Goal: Find specific page/section: Find specific page/section

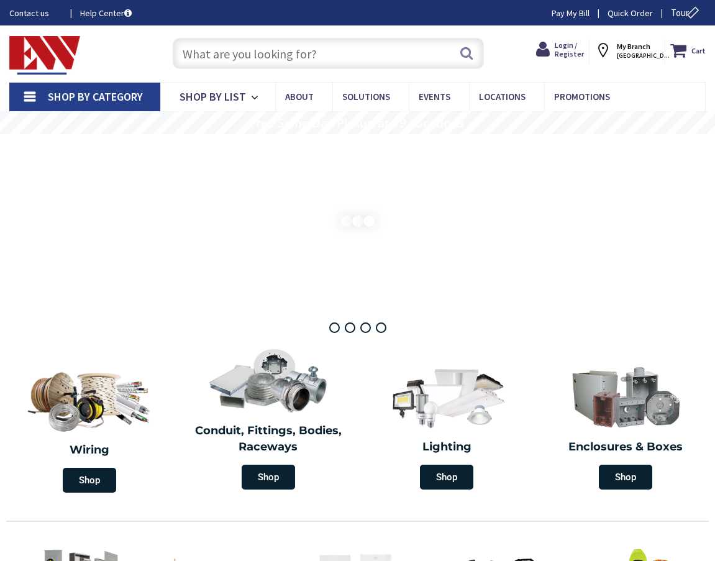
type input "[GEOGRAPHIC_DATA][STREET_ADDRESS][GEOGRAPHIC_DATA]"
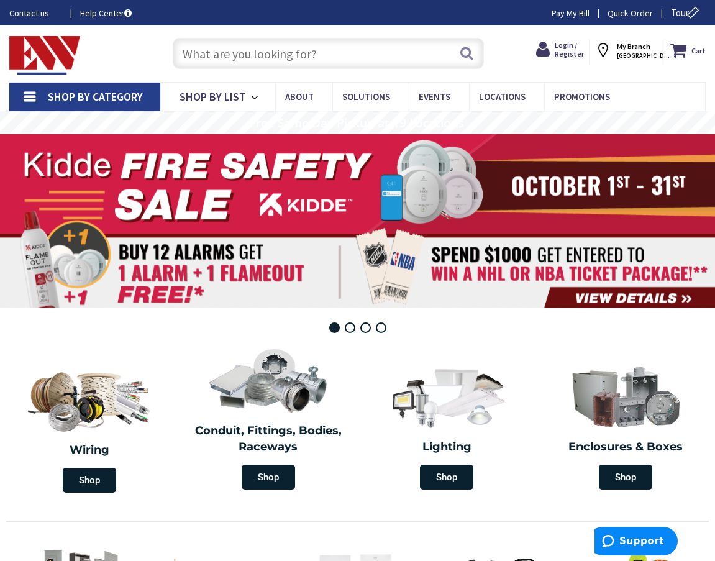
click at [321, 50] on input "text" at bounding box center [328, 53] width 311 height 31
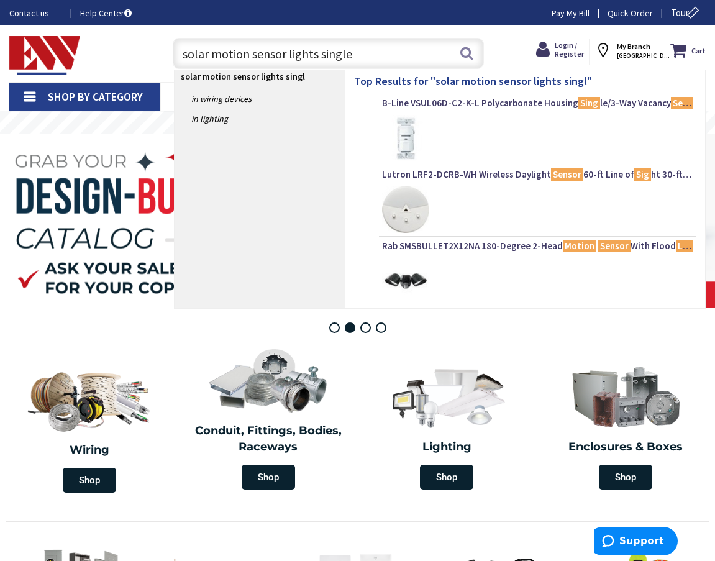
type input "solar motion sensor lights single"
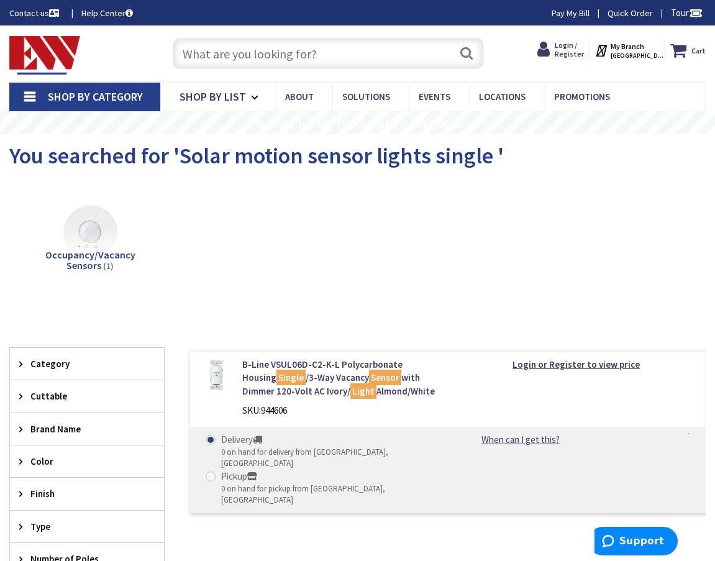
click at [324, 49] on input "text" at bounding box center [328, 53] width 311 height 31
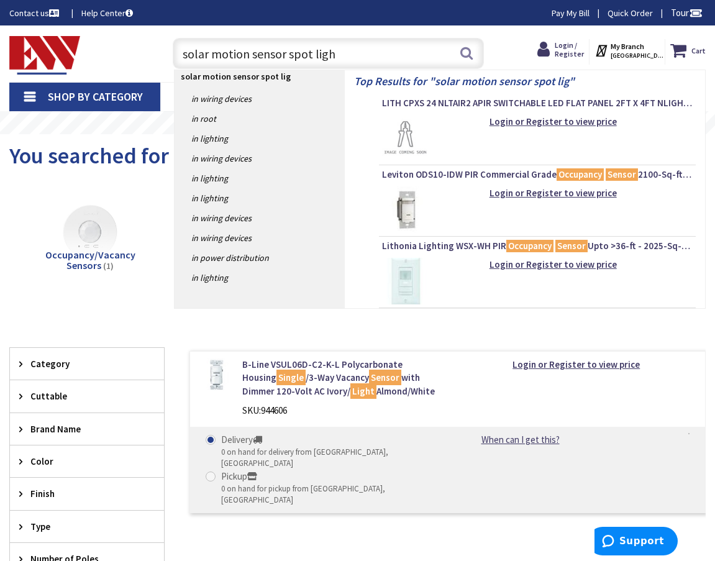
type input "solar motion sensor spot light"
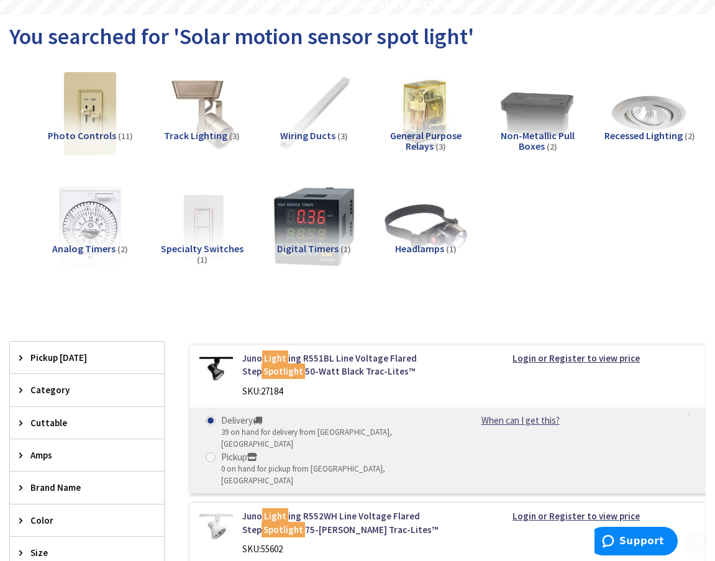
scroll to position [186, 0]
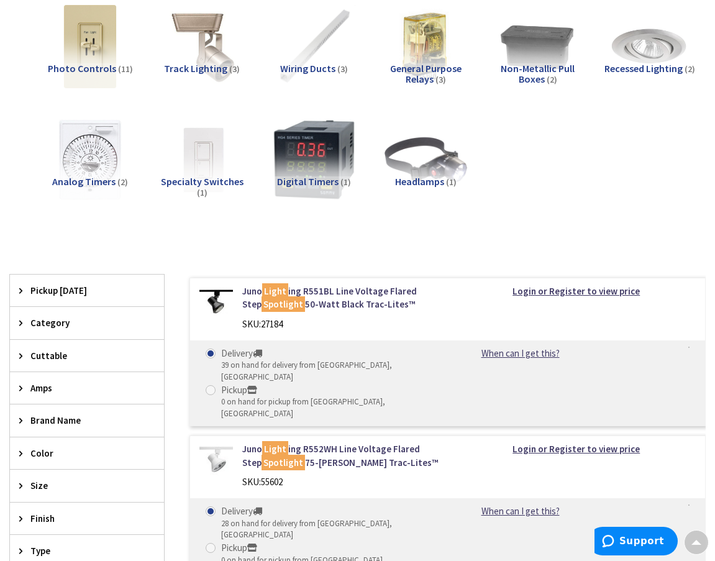
click at [25, 328] on icon at bounding box center [23, 322] width 9 height 9
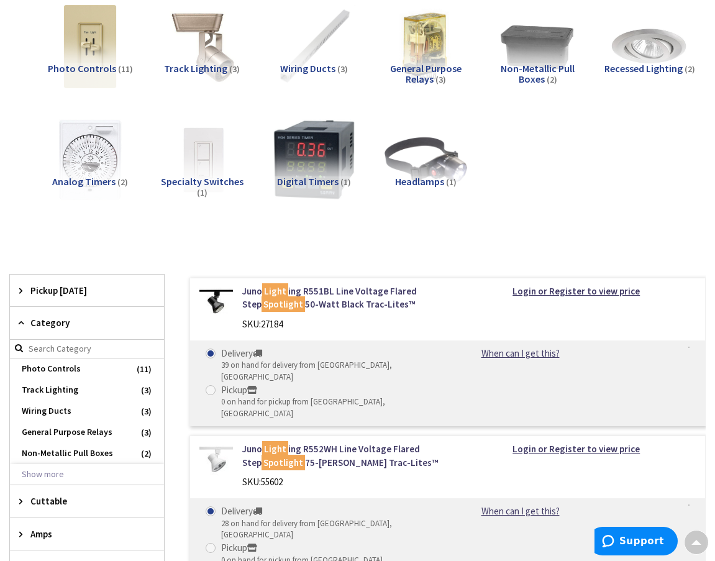
click at [570, 146] on div "Photo Controls (11) Track Lighting (3) Wiring Ducts (3) General Purpose Relays …" at bounding box center [357, 110] width 697 height 232
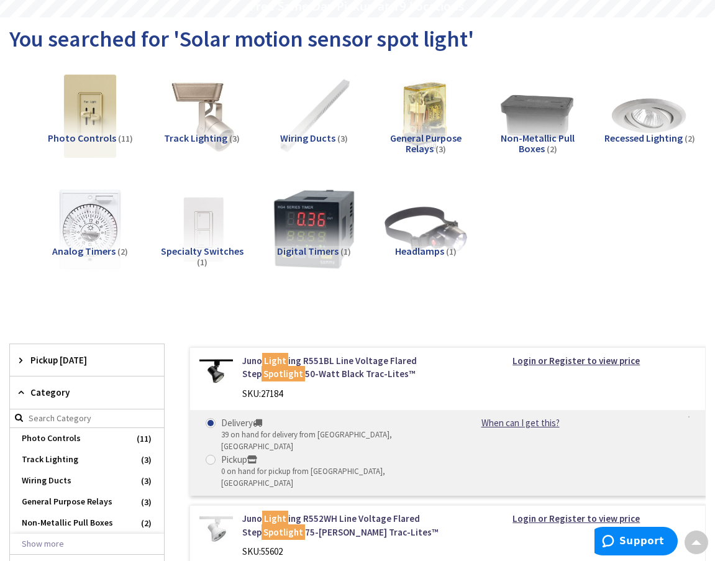
scroll to position [0, 0]
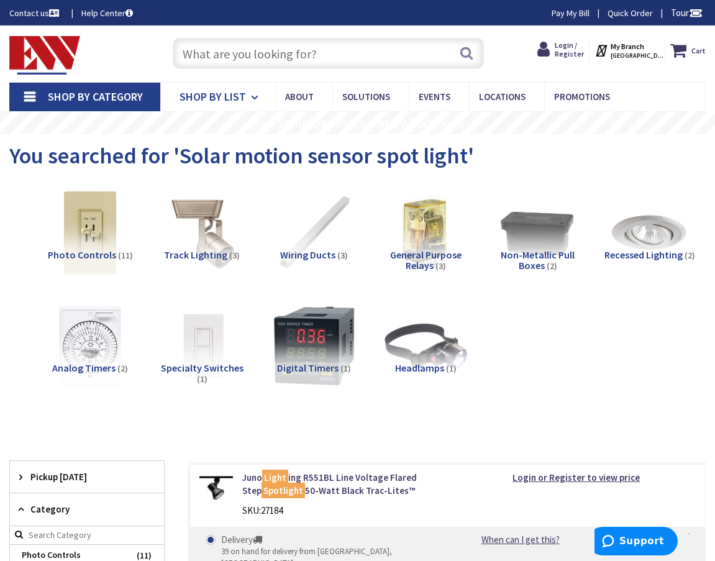
click at [254, 93] on icon at bounding box center [257, 97] width 12 height 27
click at [235, 54] on input "text" at bounding box center [328, 53] width 311 height 31
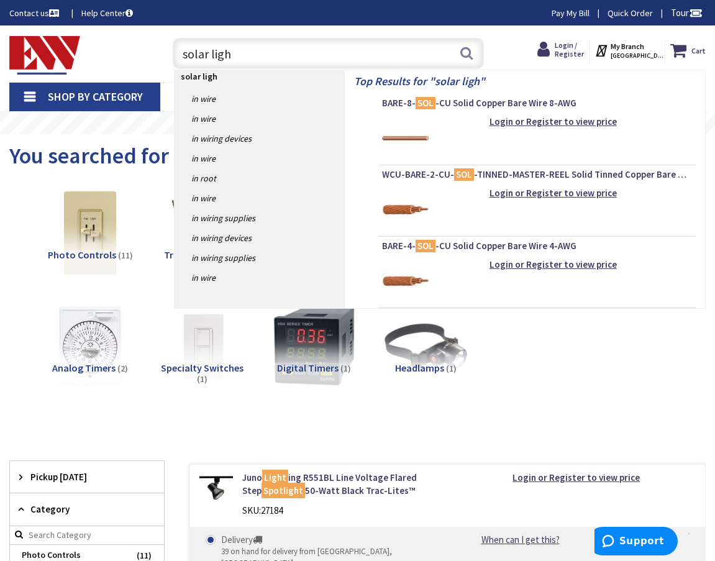
type input "solar light"
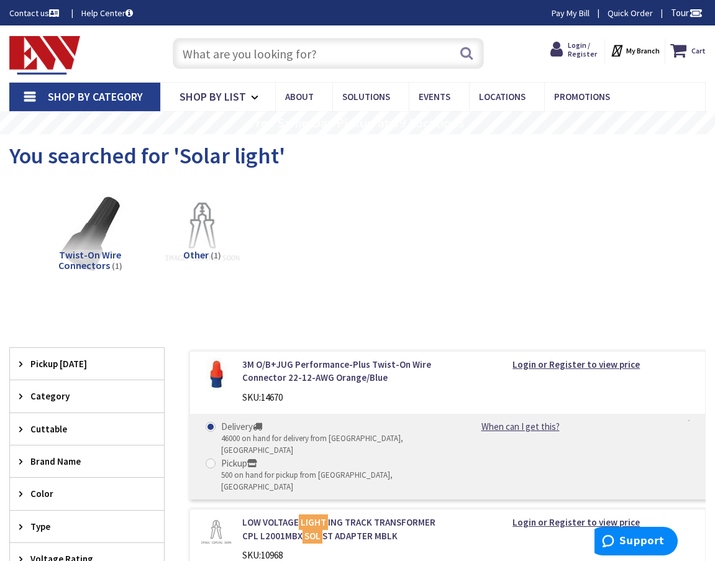
click at [34, 52] on img at bounding box center [44, 55] width 71 height 39
click at [37, 14] on link "Contact us" at bounding box center [35, 13] width 52 height 12
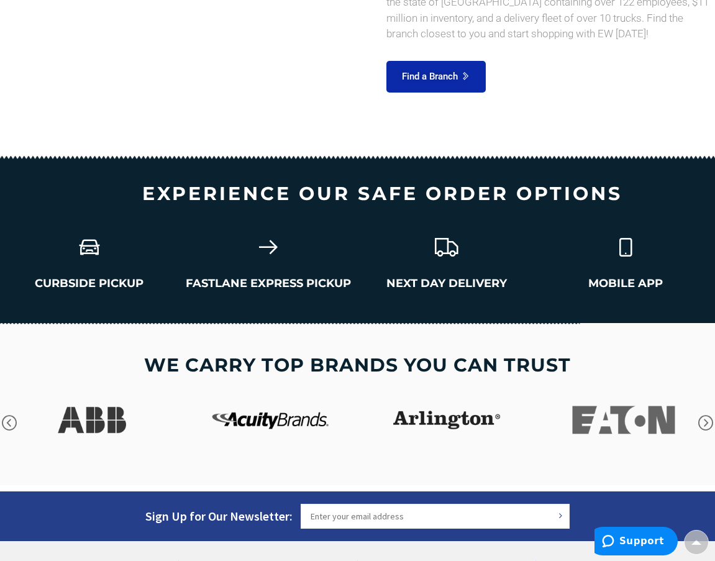
scroll to position [1939, 0]
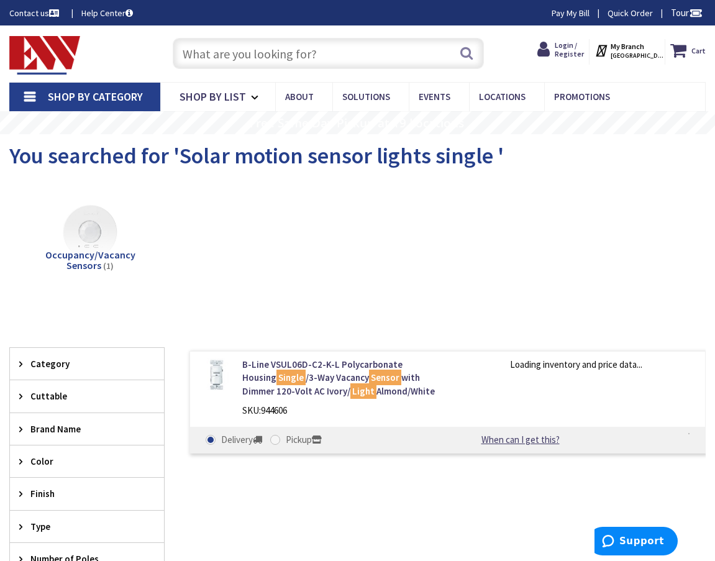
click at [337, 46] on input "text" at bounding box center [328, 53] width 311 height 31
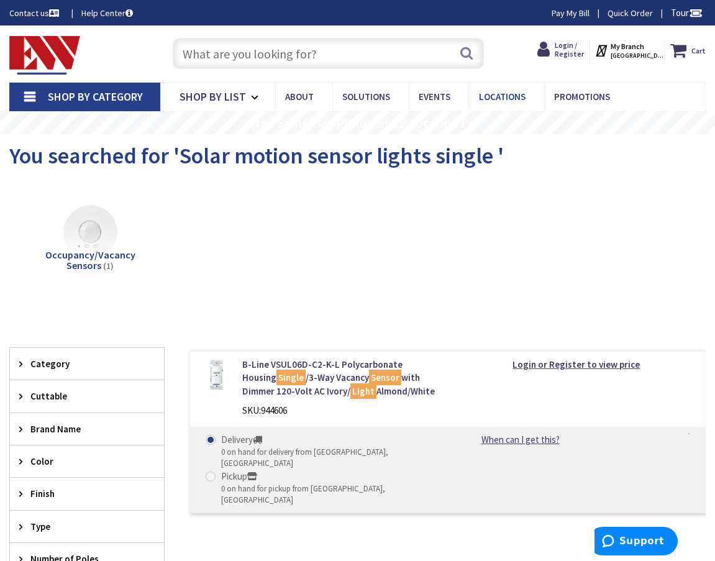
click at [501, 96] on span "Locations" at bounding box center [502, 97] width 47 height 12
